Goal: Task Accomplishment & Management: Use online tool/utility

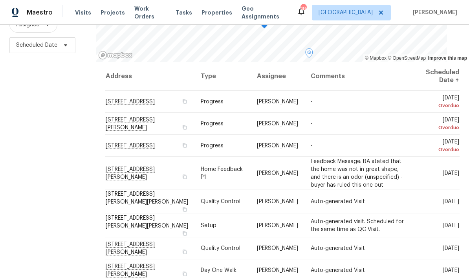
click at [0, 0] on span at bounding box center [0, 0] width 0 height 0
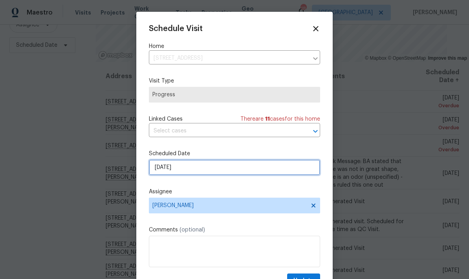
click at [191, 170] on input "[DATE]" at bounding box center [234, 168] width 171 height 16
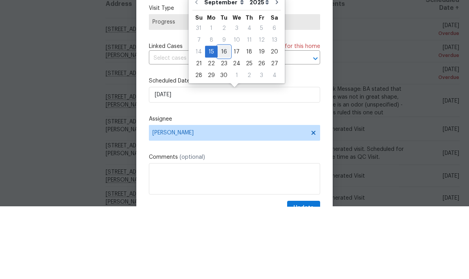
click at [222, 119] on div "16" at bounding box center [224, 124] width 13 height 11
type input "[DATE]"
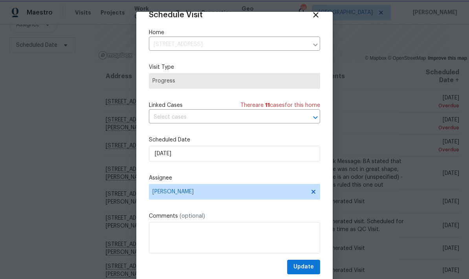
scroll to position [15, 0]
click at [306, 265] on span "Update" at bounding box center [304, 267] width 20 height 10
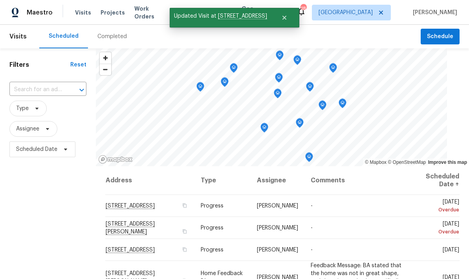
scroll to position [0, 0]
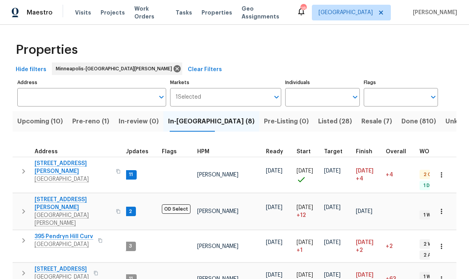
scroll to position [6, 4]
click at [43, 241] on span "Woodbury, MN 55125" at bounding box center [64, 245] width 59 height 8
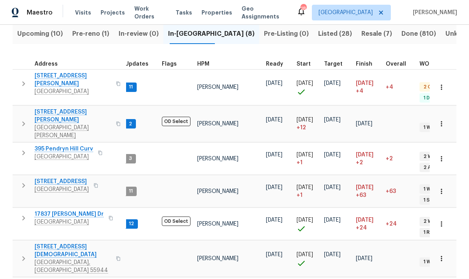
scroll to position [87, 0]
click at [46, 211] on span "17837 [PERSON_NAME] Dr" at bounding box center [69, 215] width 69 height 8
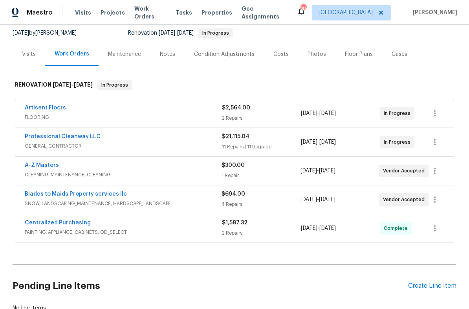
scroll to position [69, 0]
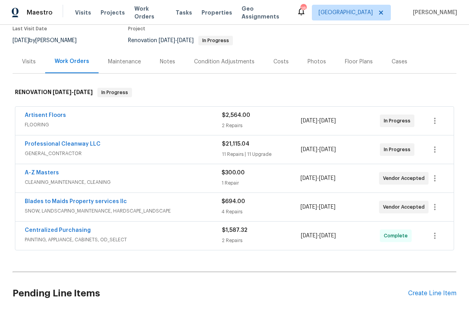
click at [164, 63] on div "Notes" at bounding box center [167, 62] width 15 height 8
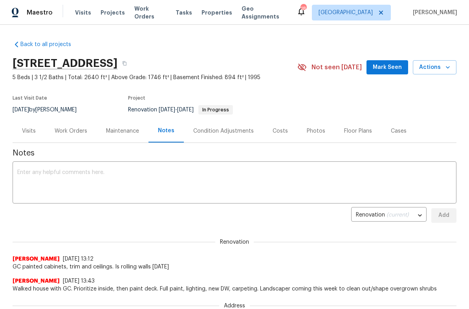
click at [26, 134] on div "Visits" at bounding box center [29, 131] width 14 height 8
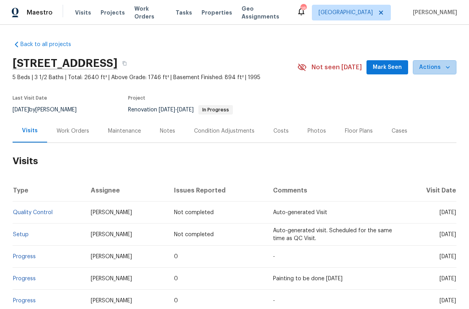
click at [445, 70] on icon "button" at bounding box center [448, 67] width 8 height 8
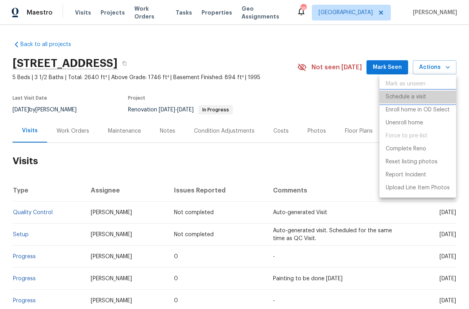
click at [406, 100] on p "Schedule a visit" at bounding box center [406, 97] width 40 height 8
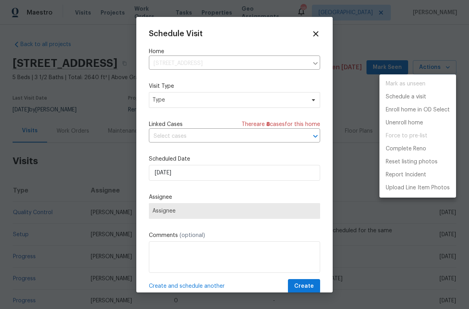
click at [164, 104] on div at bounding box center [234, 154] width 469 height 309
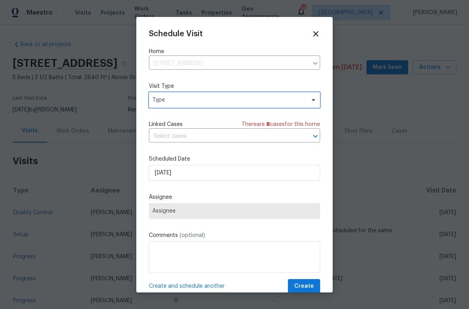
click at [168, 103] on span "Type" at bounding box center [229, 100] width 153 height 8
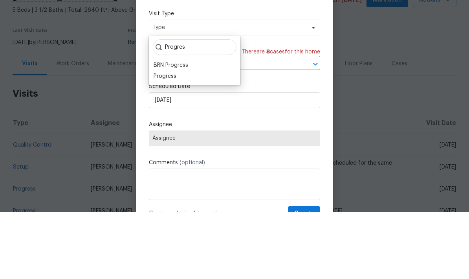
type input "Progres"
click at [156, 140] on div "Progress" at bounding box center [165, 144] width 23 height 8
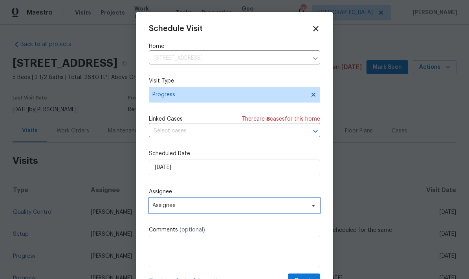
click at [161, 208] on span "Assignee" at bounding box center [230, 205] width 154 height 6
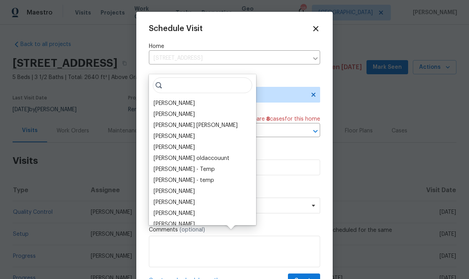
click at [160, 99] on div "[PERSON_NAME]" at bounding box center [174, 103] width 41 height 8
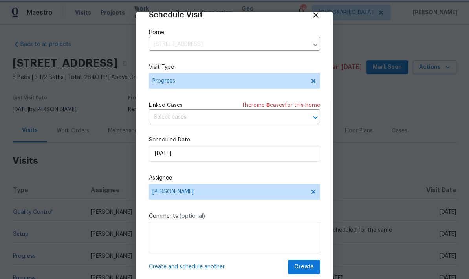
scroll to position [15, 0]
click at [304, 265] on span "Create" at bounding box center [304, 267] width 20 height 10
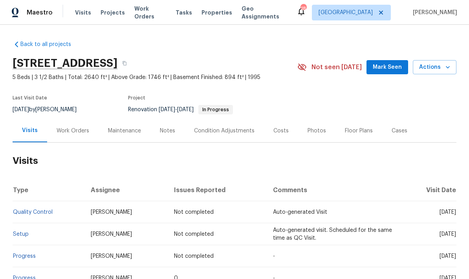
click at [154, 267] on td "[PERSON_NAME]" at bounding box center [126, 278] width 83 height 22
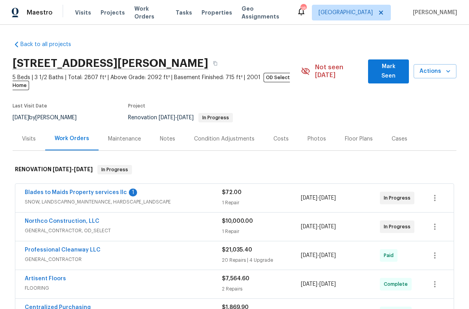
click at [439, 70] on span "Actions" at bounding box center [435, 71] width 30 height 10
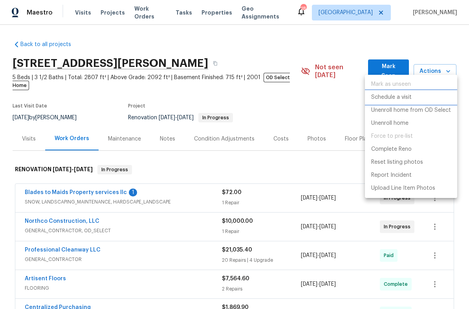
click at [382, 98] on p "Schedule a visit" at bounding box center [391, 97] width 40 height 8
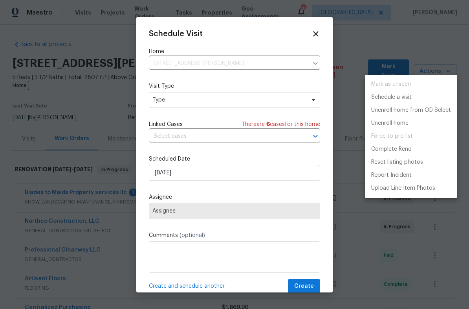
click at [170, 100] on div at bounding box center [234, 154] width 469 height 309
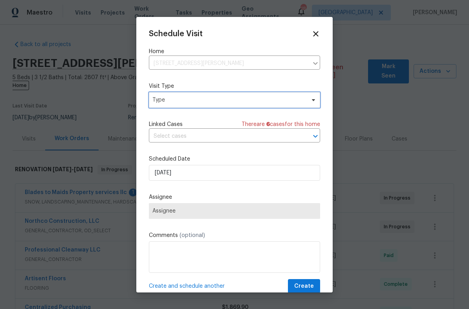
click at [164, 103] on span "Type" at bounding box center [229, 100] width 153 height 8
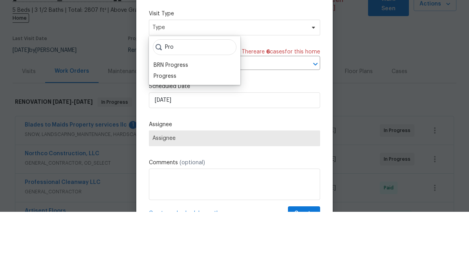
type input "Pro"
click at [165, 140] on div "Progress" at bounding box center [165, 144] width 23 height 8
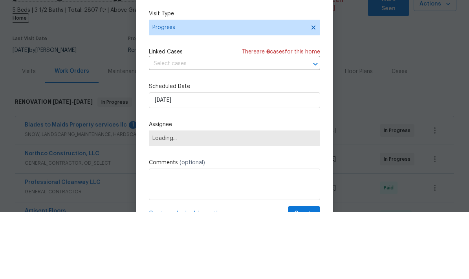
scroll to position [31, 0]
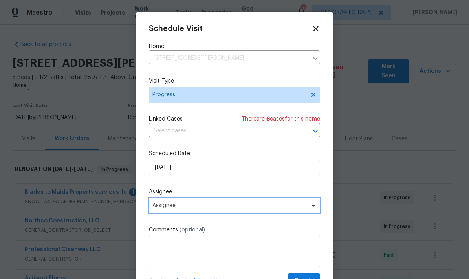
click at [161, 211] on span "Assignee" at bounding box center [234, 206] width 171 height 16
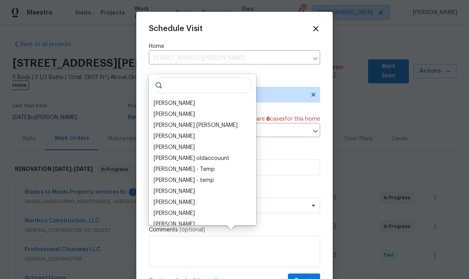
click at [160, 99] on div "[PERSON_NAME]" at bounding box center [174, 103] width 41 height 8
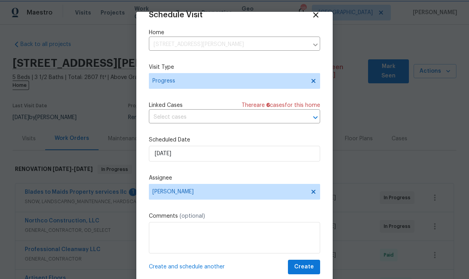
scroll to position [15, 0]
click at [309, 263] on span "Create" at bounding box center [304, 267] width 20 height 10
